Goal: Information Seeking & Learning: Learn about a topic

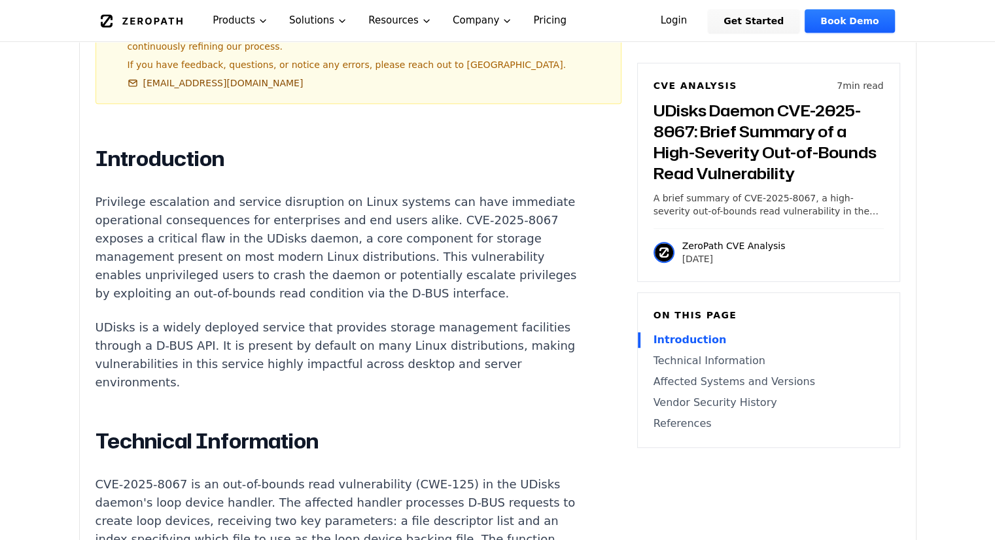
scroll to position [748, 0]
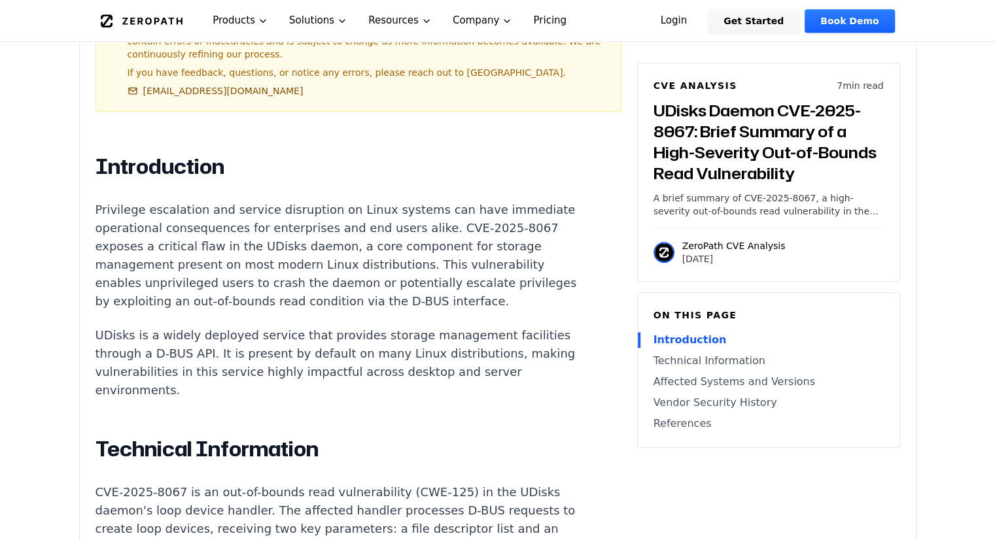
click at [371, 201] on p "Privilege escalation and service disruption on Linux systems can have immediate…" at bounding box center [338, 256] width 487 height 110
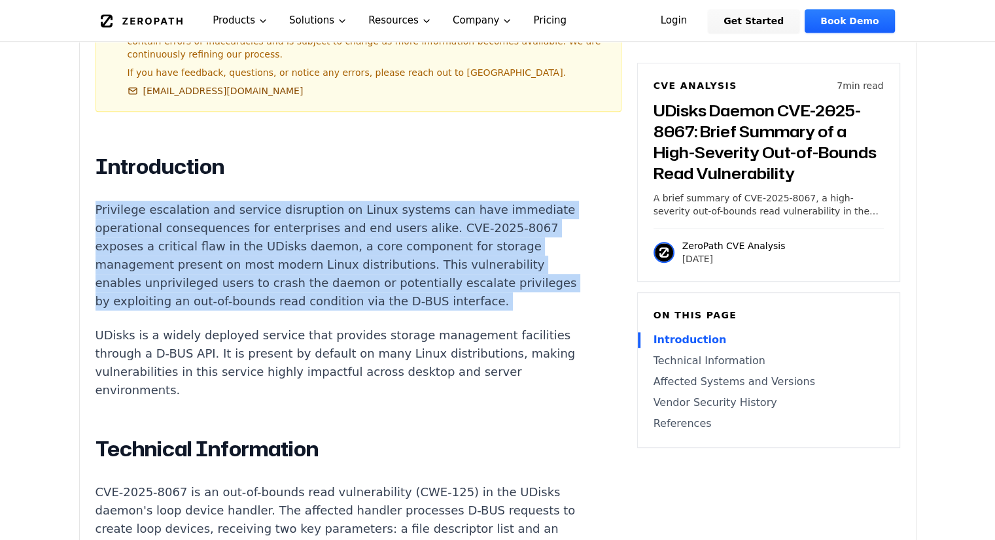
click at [371, 201] on p "Privilege escalation and service disruption on Linux systems can have immediate…" at bounding box center [338, 256] width 487 height 110
click at [314, 243] on p "Privilege escalation and service disruption on Linux systems can have immediate…" at bounding box center [338, 256] width 487 height 110
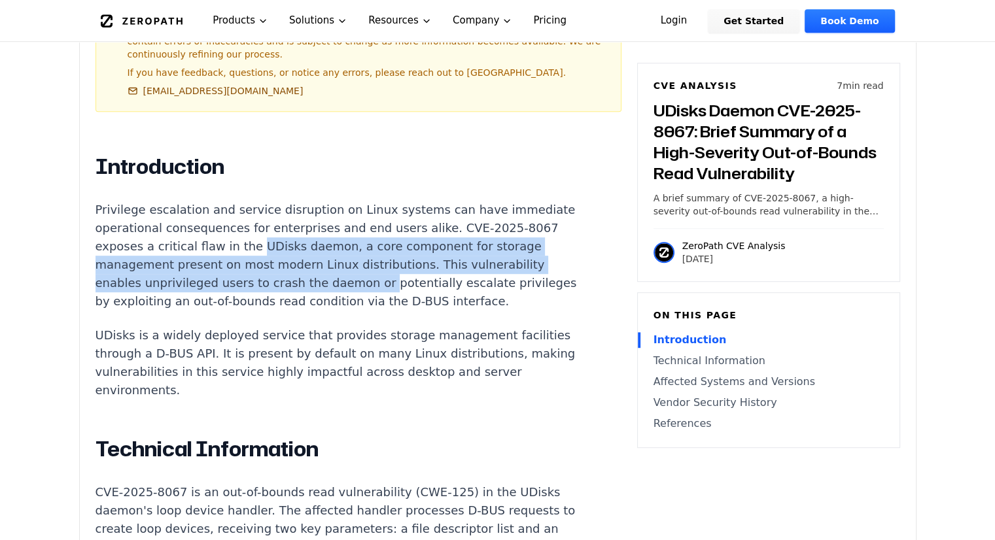
drag, startPoint x: 303, startPoint y: 230, endPoint x: 428, endPoint y: 270, distance: 131.1
click at [428, 270] on p "Privilege escalation and service disruption on Linux systems can have immediate…" at bounding box center [338, 256] width 487 height 110
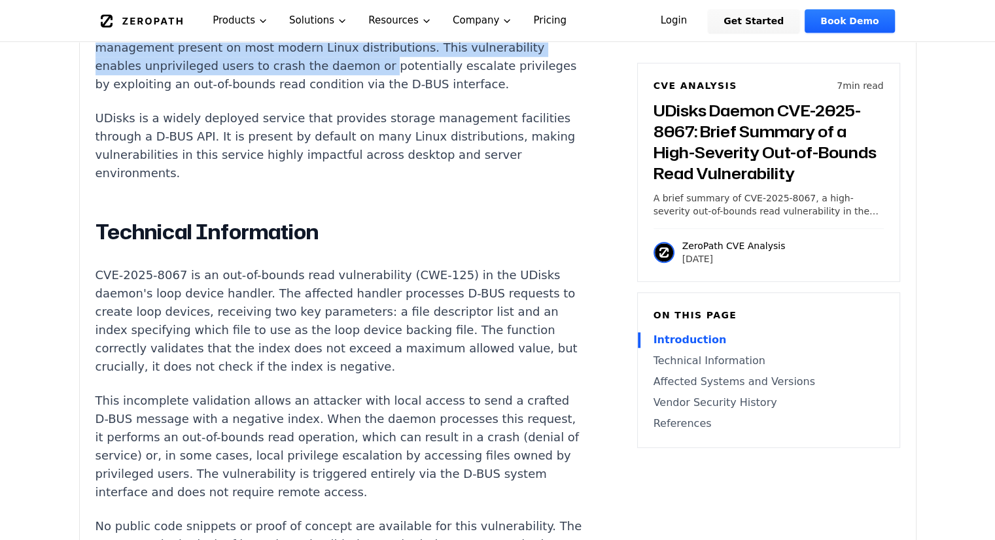
scroll to position [965, 0]
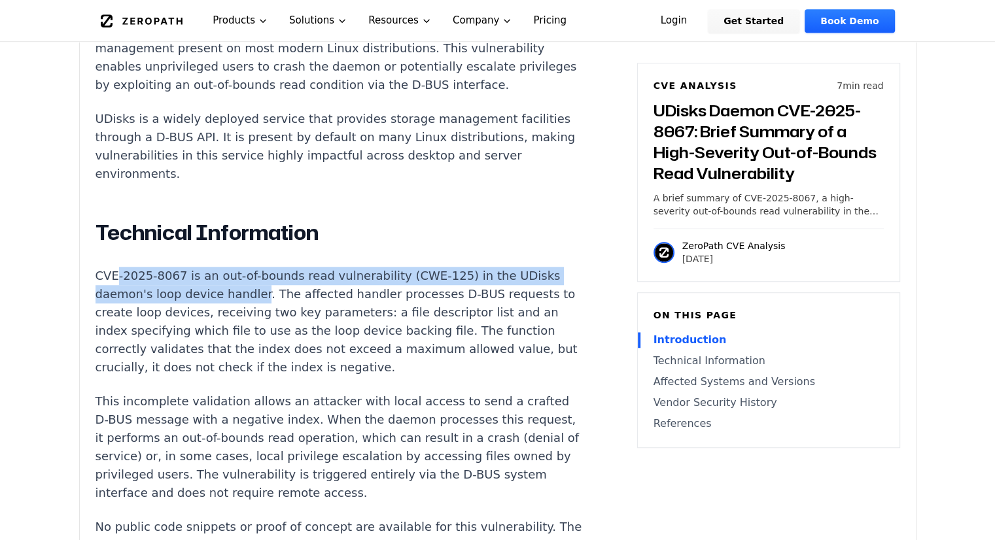
drag, startPoint x: 251, startPoint y: 300, endPoint x: 115, endPoint y: 284, distance: 136.9
click at [115, 284] on p "CVE-2025-8067 is an out-of-bounds read vulnerability (CWE-125) in the UDisks da…" at bounding box center [338, 322] width 487 height 110
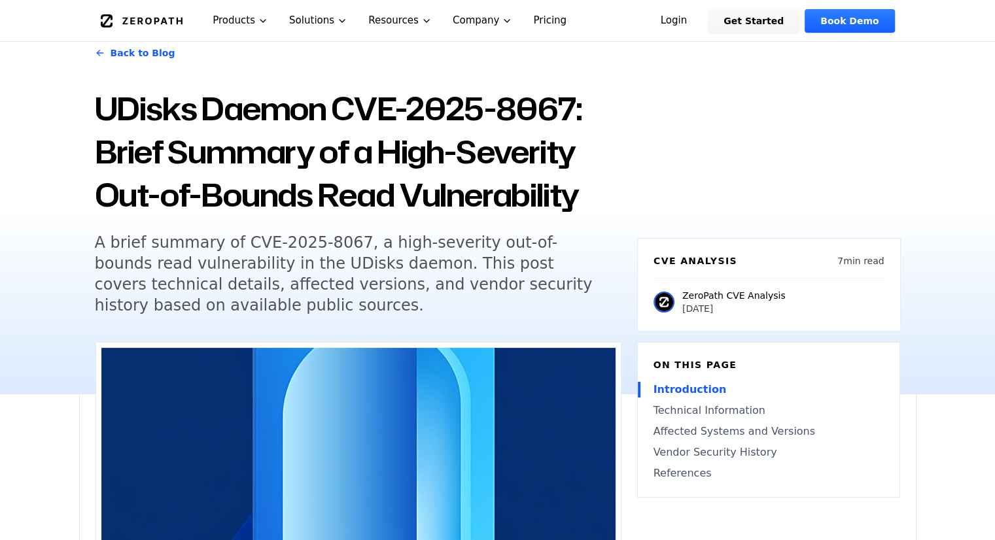
scroll to position [0, 0]
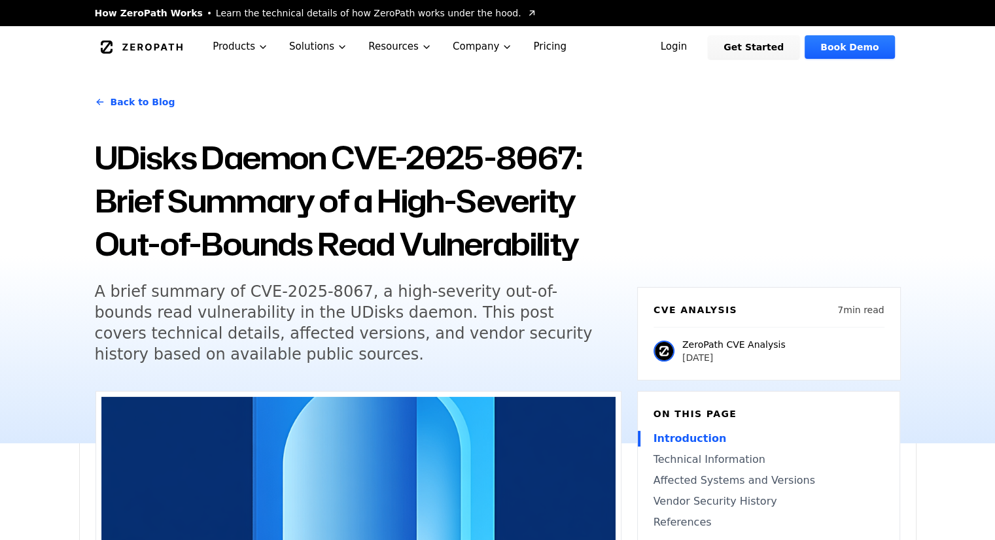
click at [762, 212] on div "Back to Blog UDisks Daemon CVE-2025-8067: Brief Summary of a High-Severity Out-…" at bounding box center [497, 255] width 837 height 375
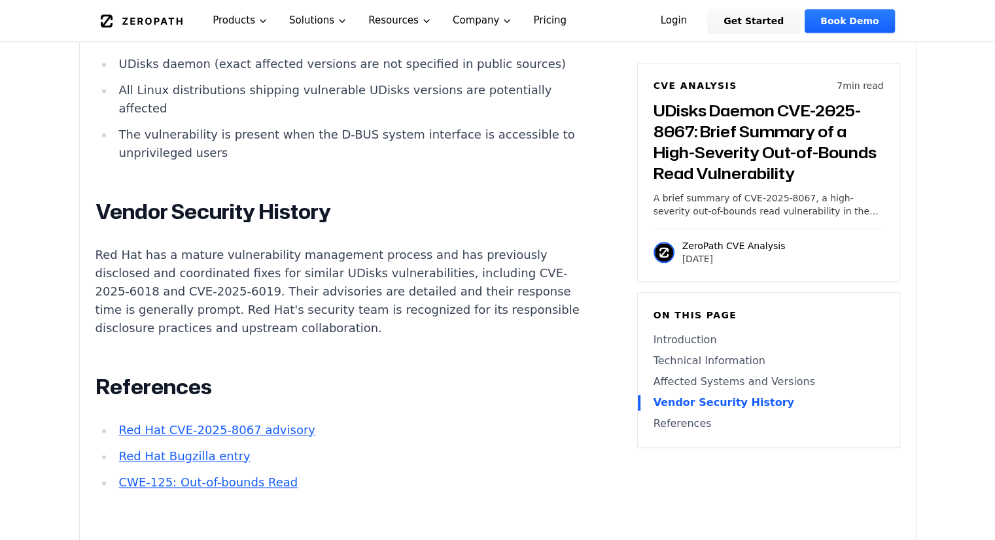
scroll to position [1635, 0]
